Goal: Browse casually

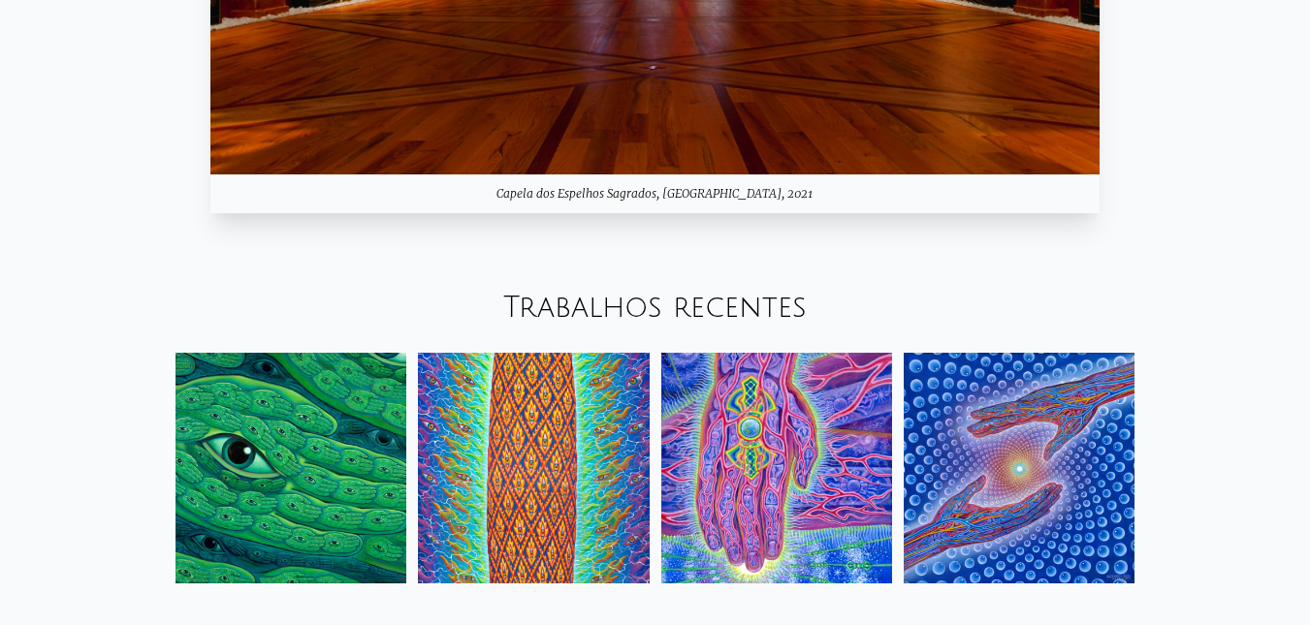
scroll to position [1961, 0]
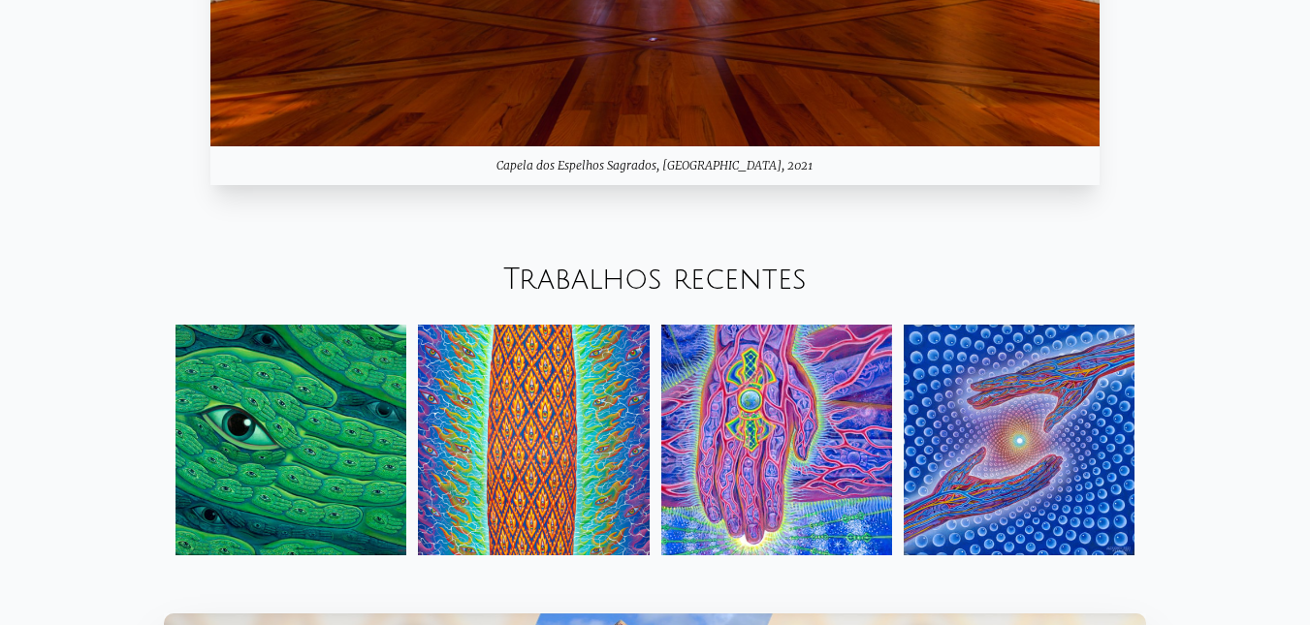
click at [691, 383] on img at bounding box center [776, 440] width 231 height 231
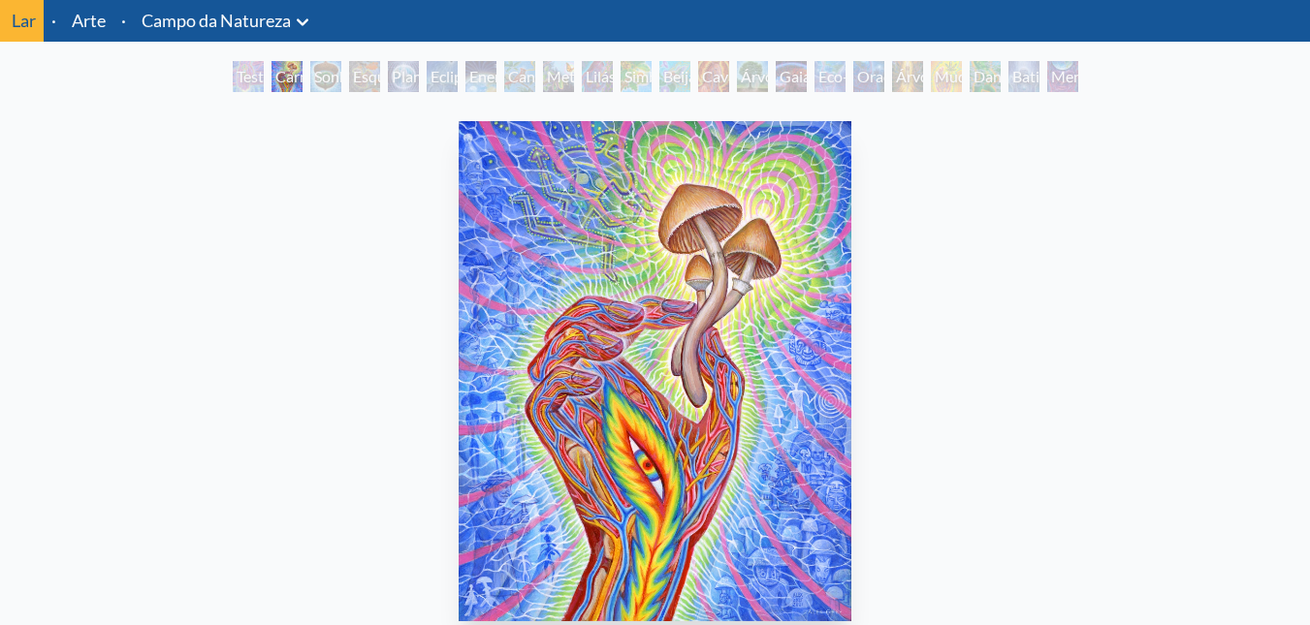
scroll to position [97, 0]
